Goal: Information Seeking & Learning: Check status

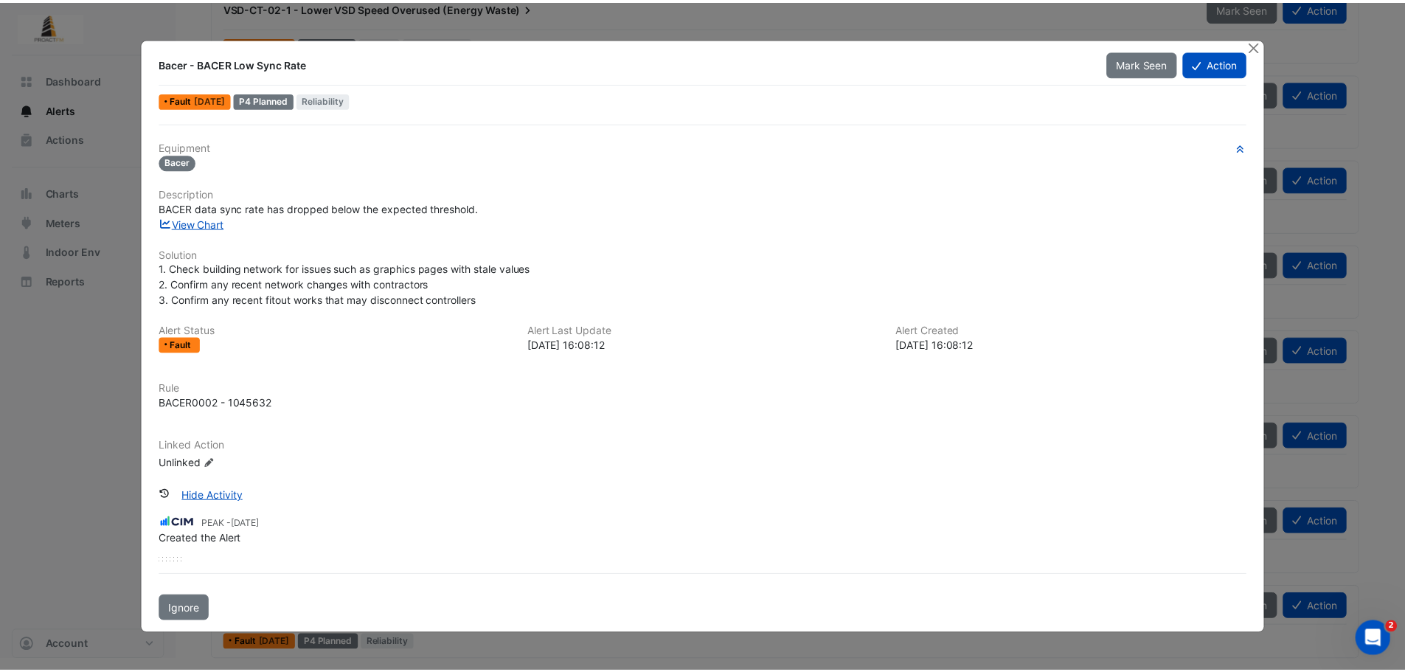
scroll to position [542, 0]
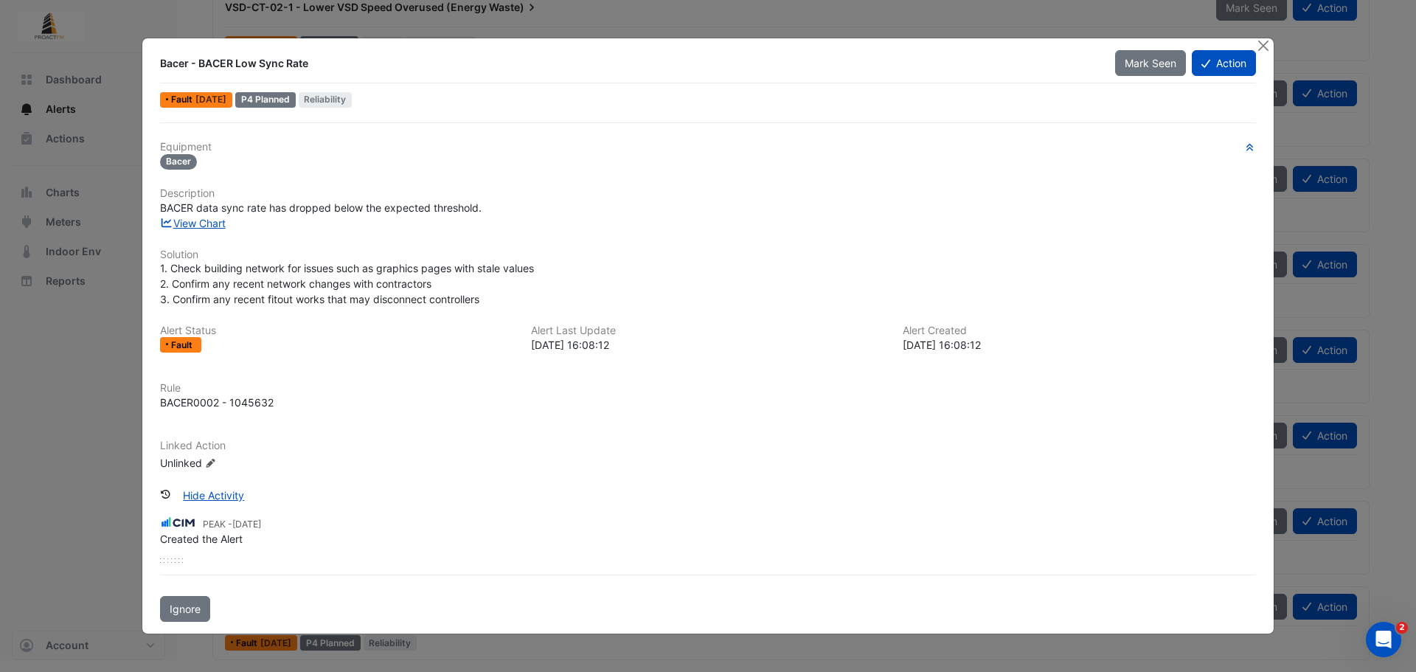
click at [1273, 46] on div at bounding box center [1264, 46] width 18 height 17
click at [1262, 45] on button "Close" at bounding box center [1262, 45] width 15 height 15
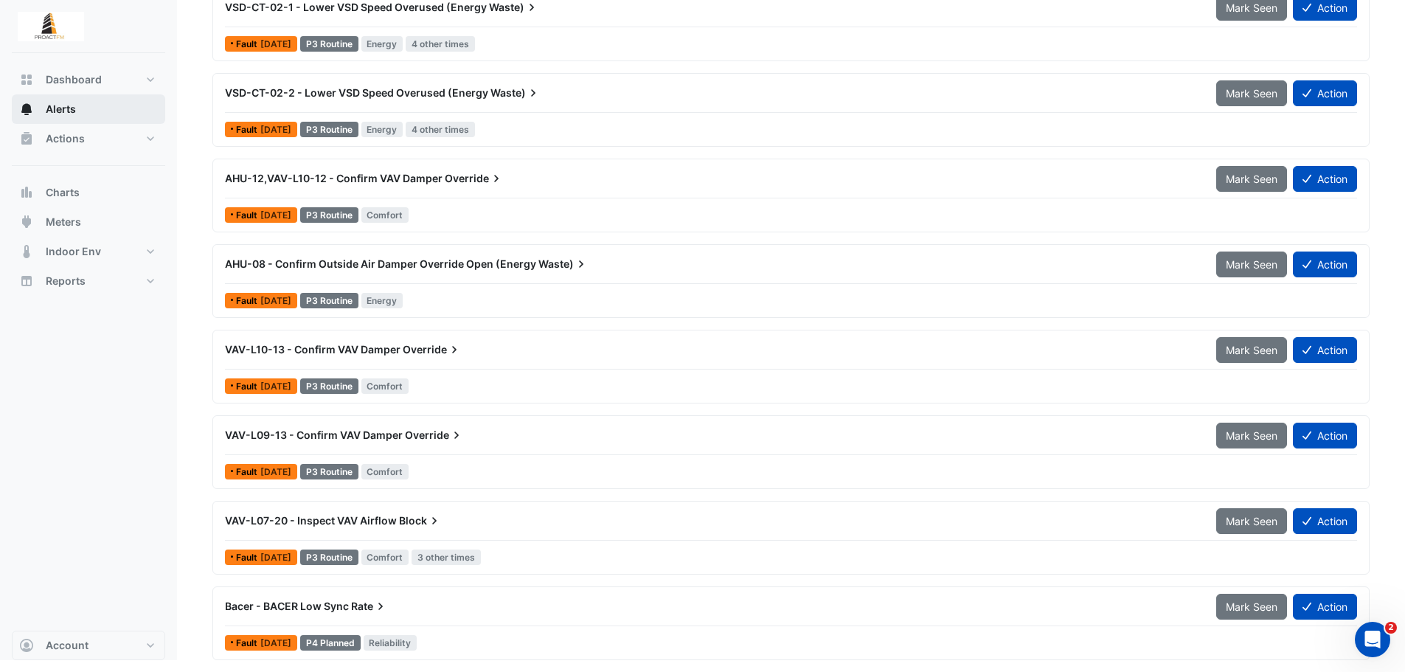
click at [63, 107] on span "Alerts" at bounding box center [61, 109] width 30 height 15
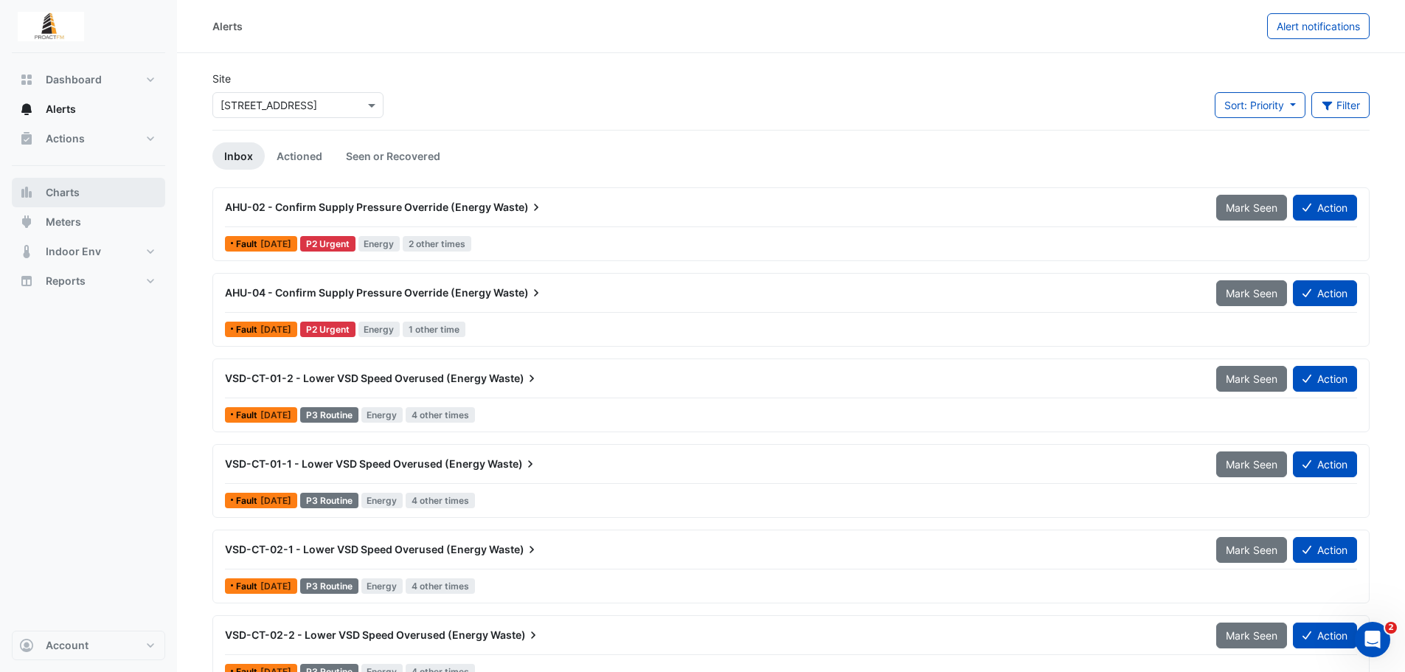
click at [55, 191] on span "Charts" at bounding box center [63, 192] width 34 height 15
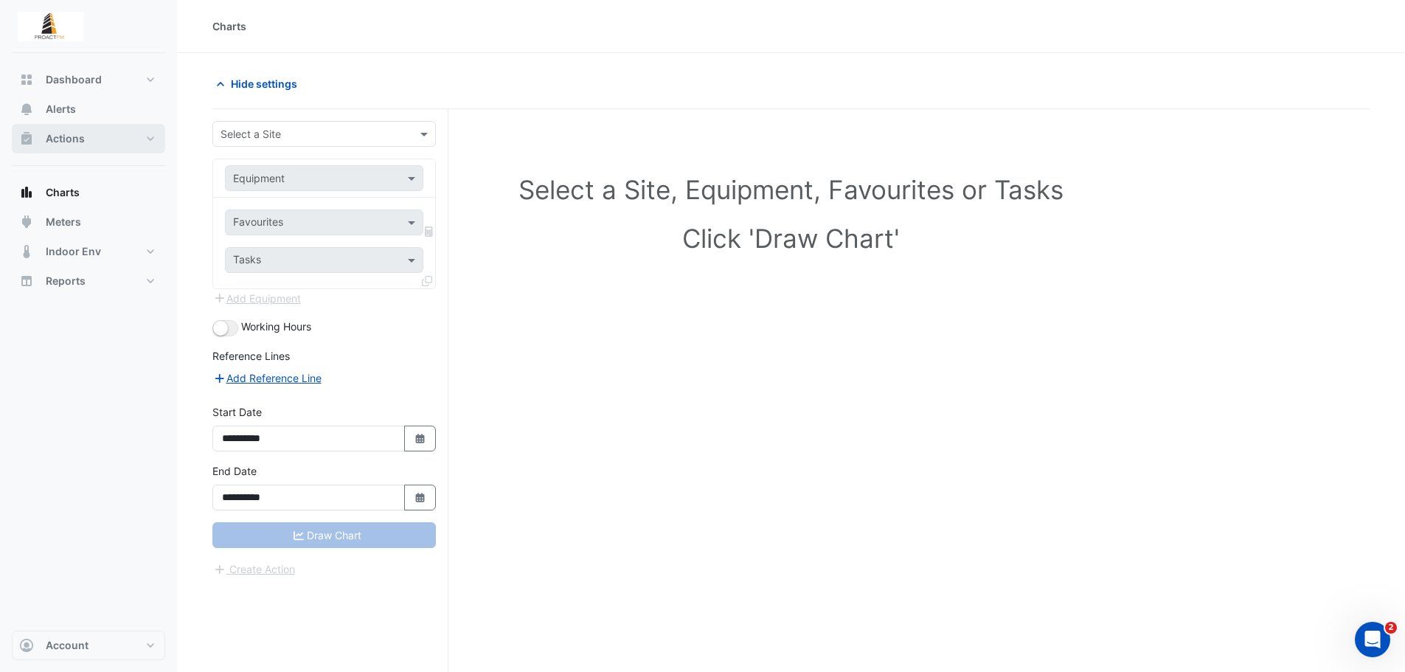
click at [75, 126] on button "Actions" at bounding box center [88, 139] width 153 height 30
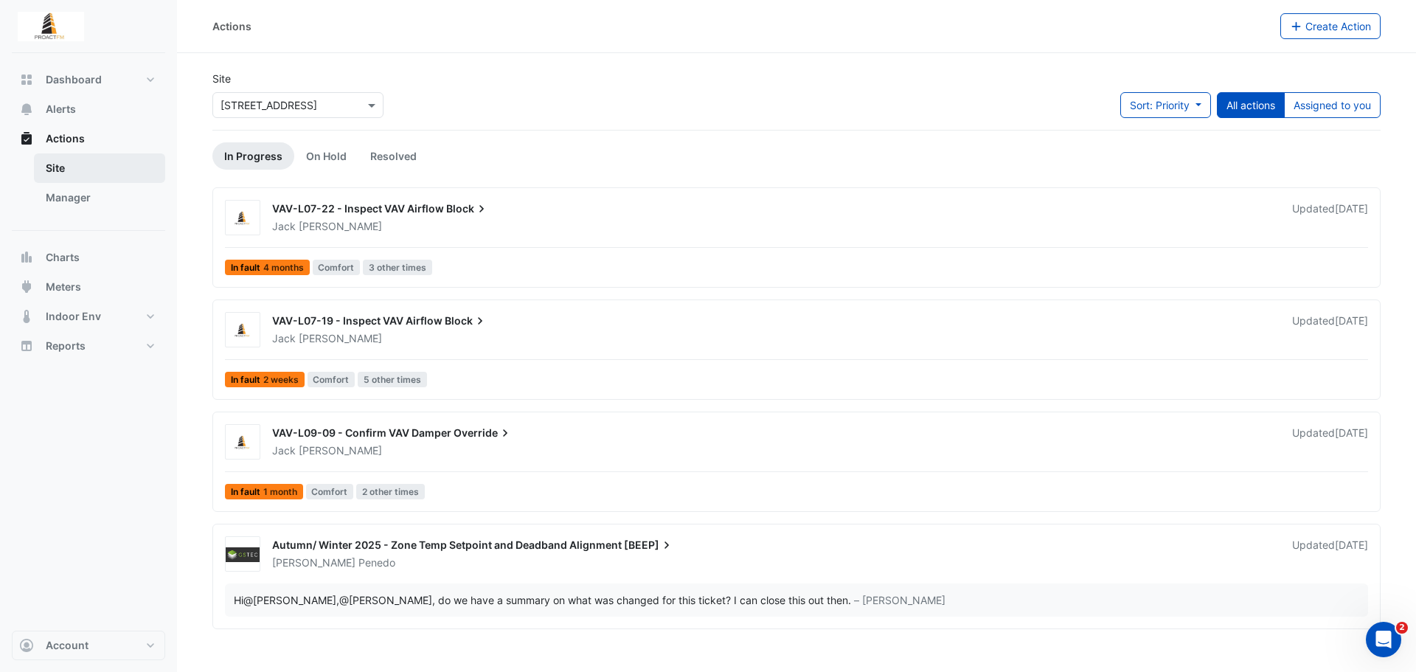
click at [80, 169] on link "Site" at bounding box center [99, 168] width 131 height 30
click at [78, 200] on link "Manager" at bounding box center [99, 198] width 131 height 30
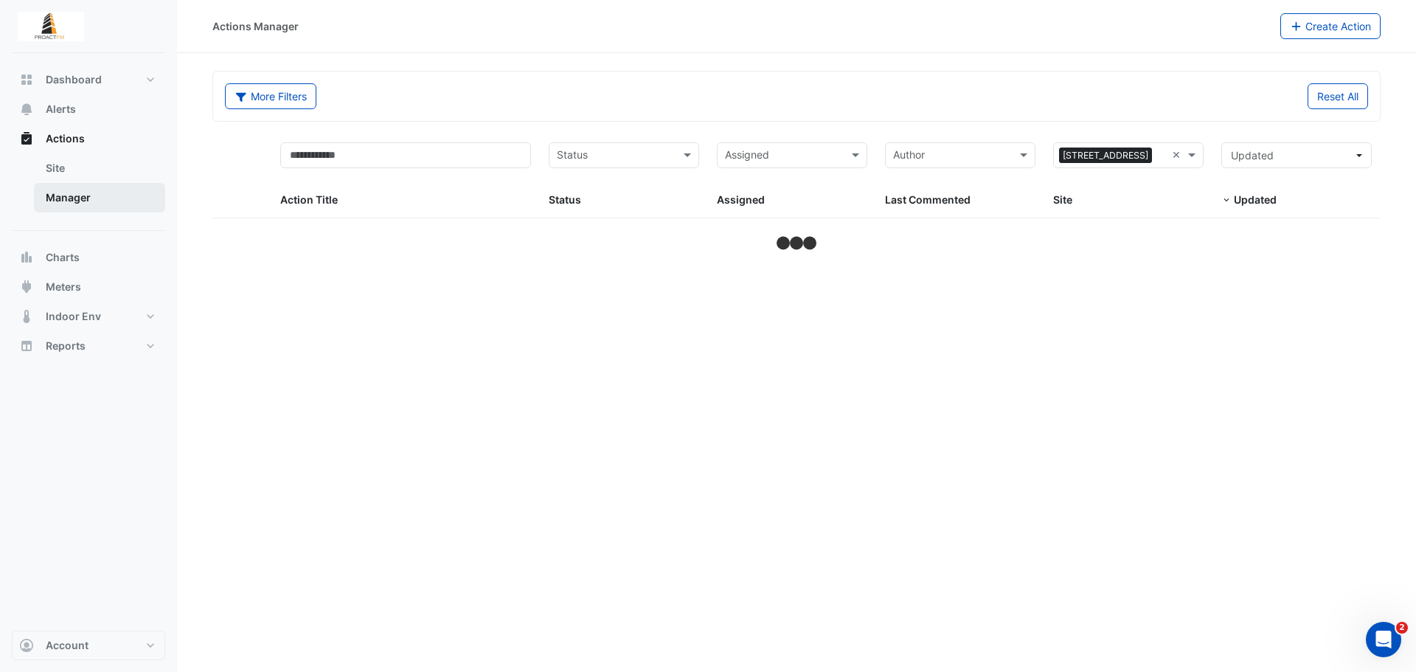
select select "***"
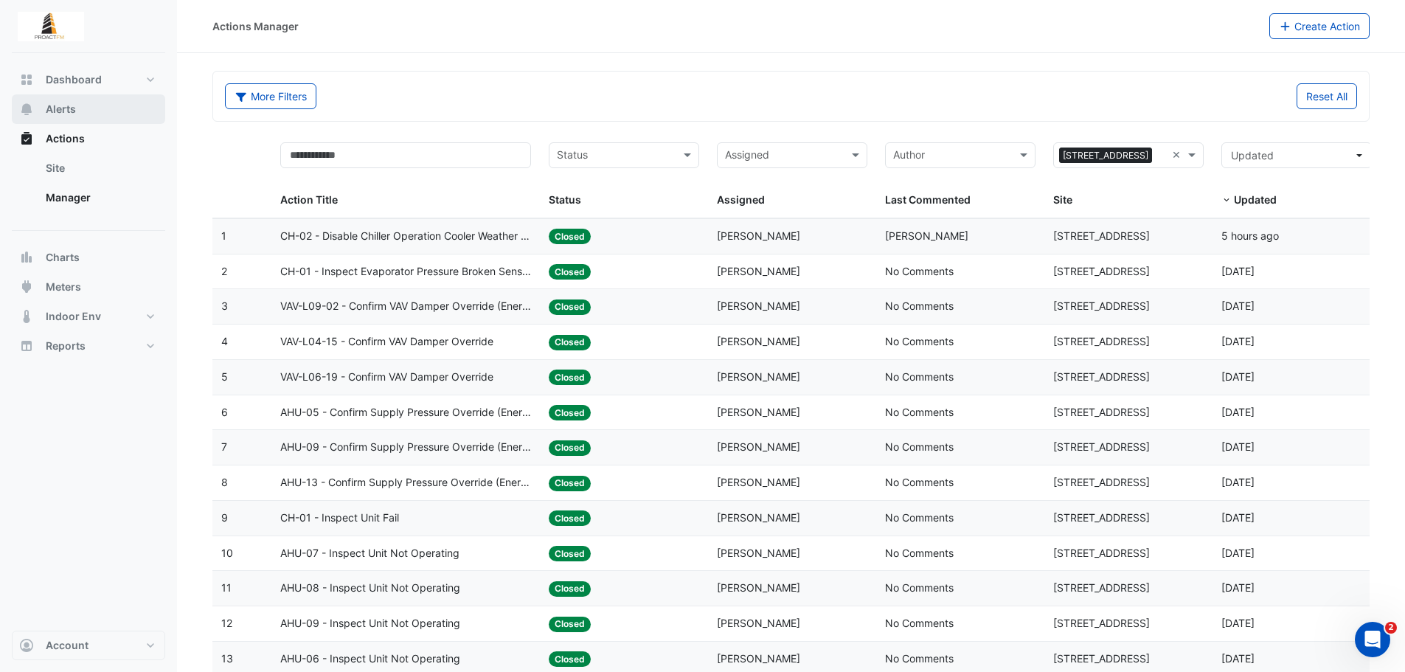
click at [90, 100] on button "Alerts" at bounding box center [88, 109] width 153 height 30
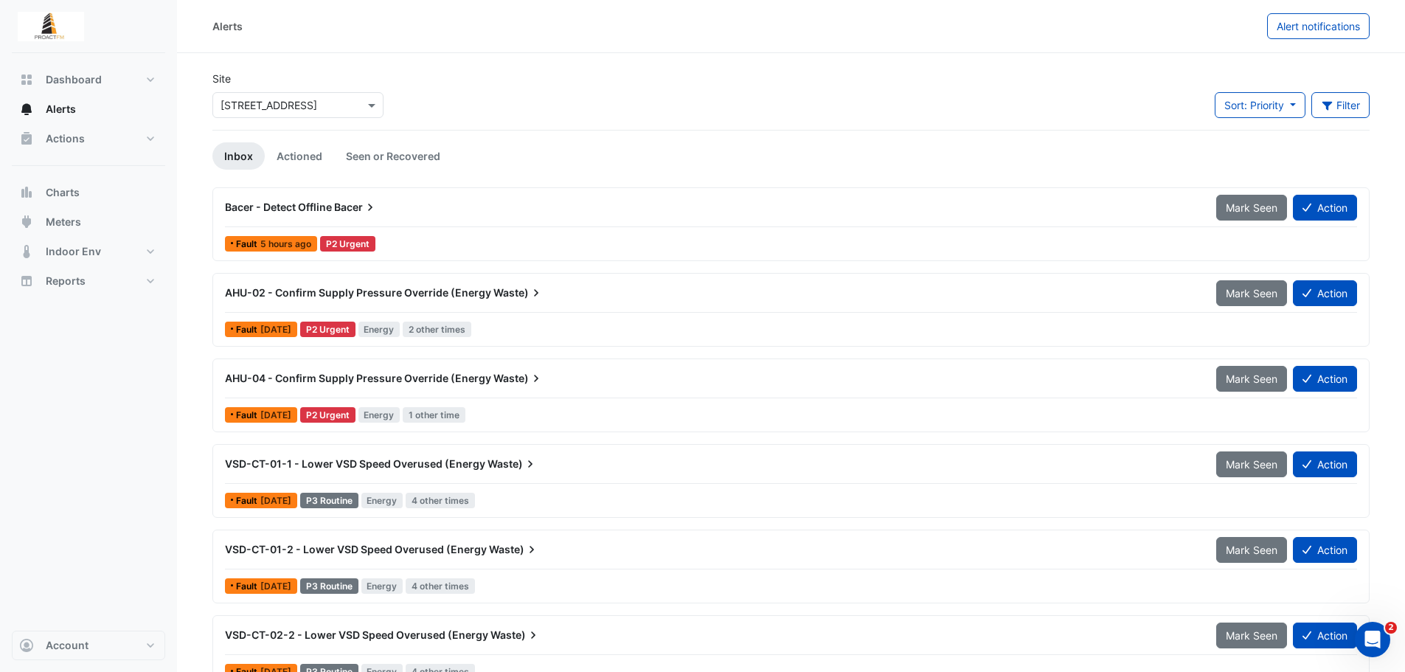
click at [541, 221] on div "Bacer - Detect Offline Bacer Mark Seen Action" at bounding box center [791, 210] width 1132 height 33
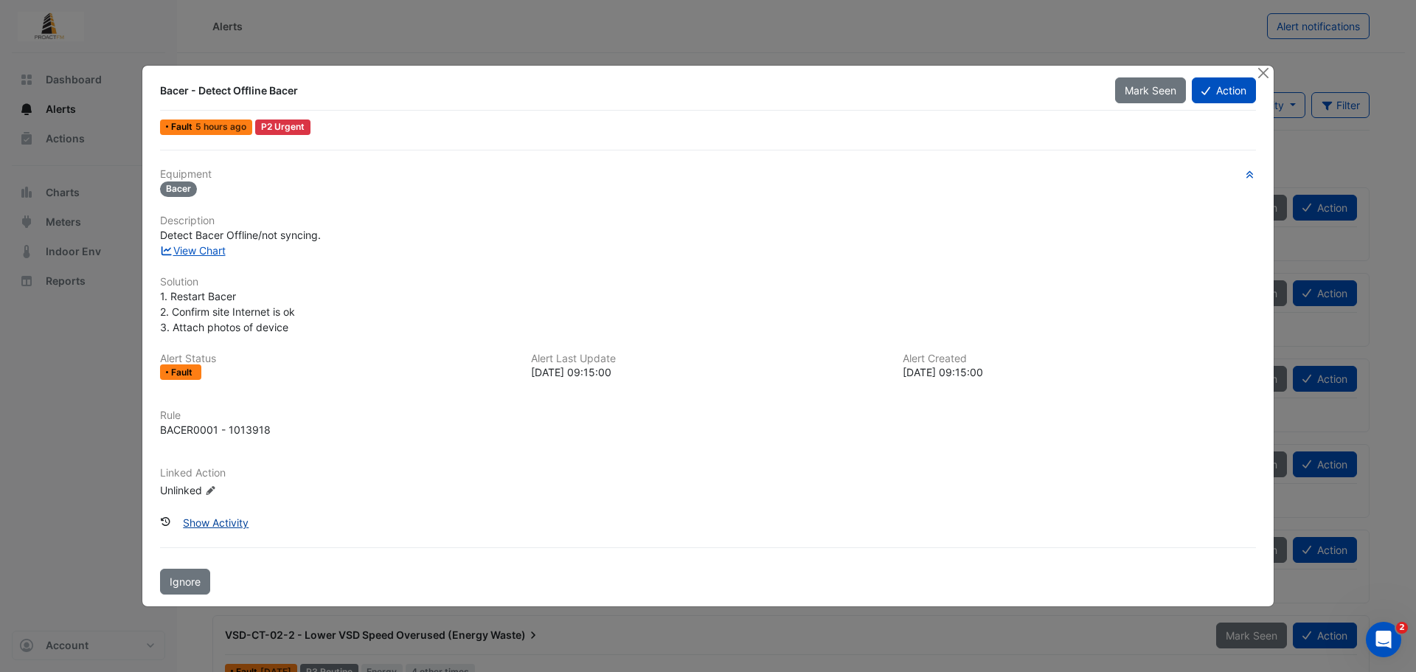
click at [224, 522] on button "Show Activity" at bounding box center [215, 523] width 85 height 26
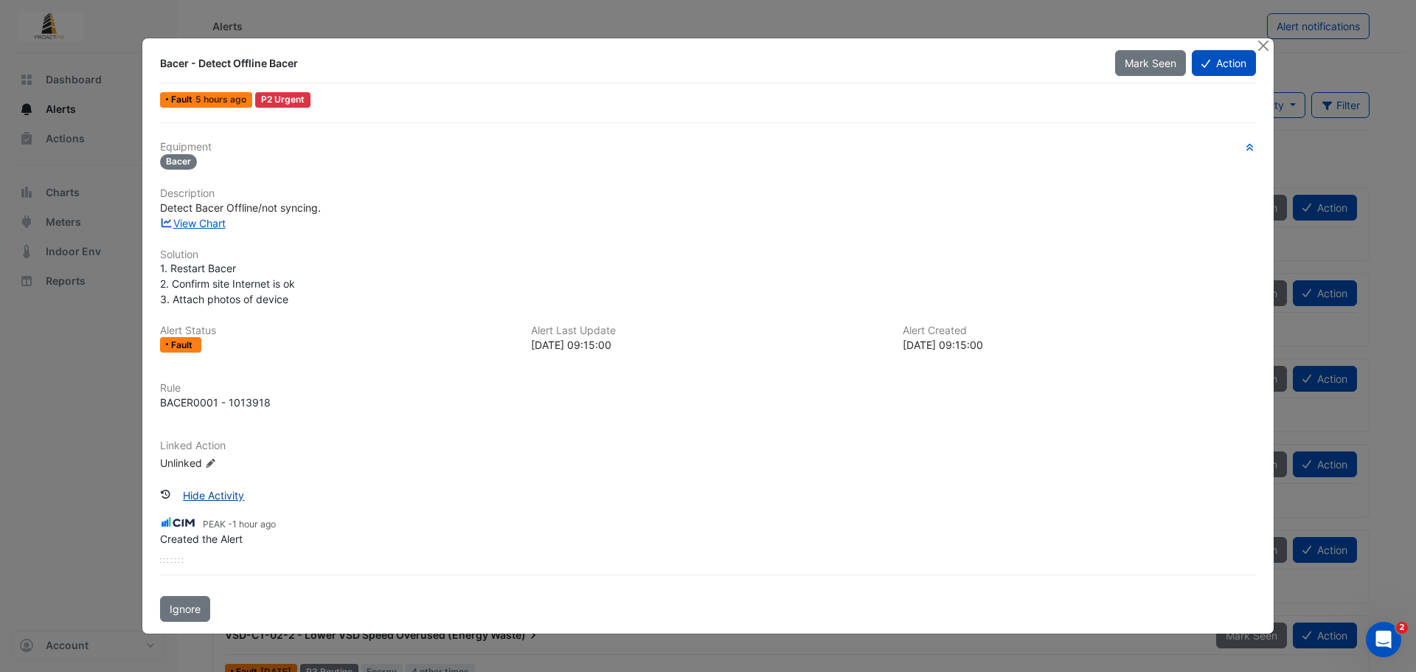
click at [224, 498] on button "Hide Activity" at bounding box center [213, 495] width 80 height 26
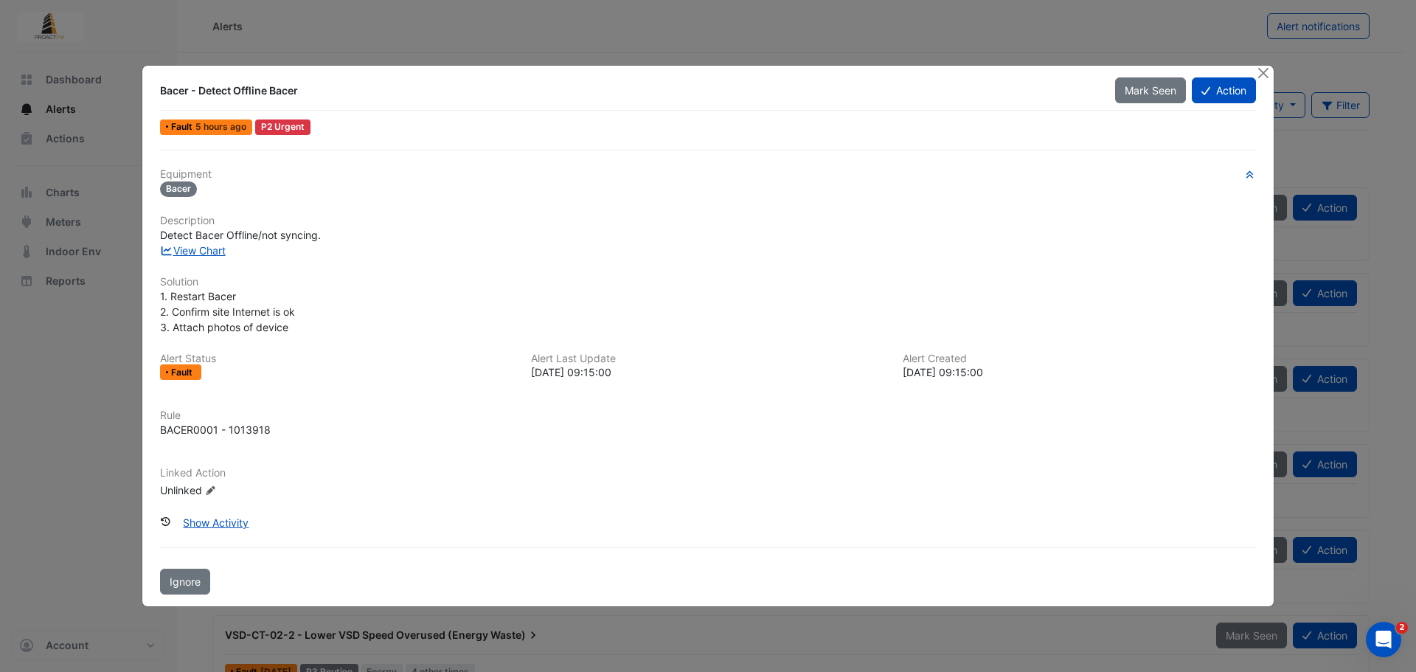
click at [122, 551] on ngb-modal-window "Bacer - Detect Offline Bacer Mark Seen Action Fault 5 hours ago P2 Urgent Equip…" at bounding box center [708, 336] width 1416 height 672
click at [1261, 72] on button "Close" at bounding box center [1262, 73] width 15 height 15
